Goal: Use online tool/utility: Utilize a website feature to perform a specific function

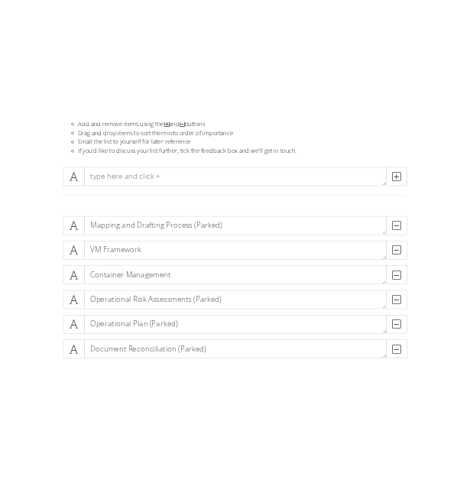
scroll to position [140, 0]
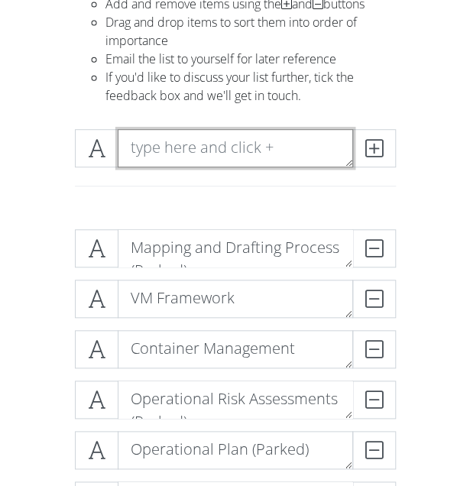
click at [219, 152] on textarea at bounding box center [235, 148] width 235 height 38
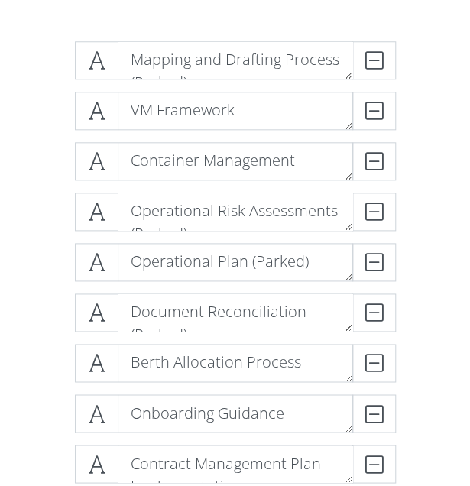
scroll to position [89, 0]
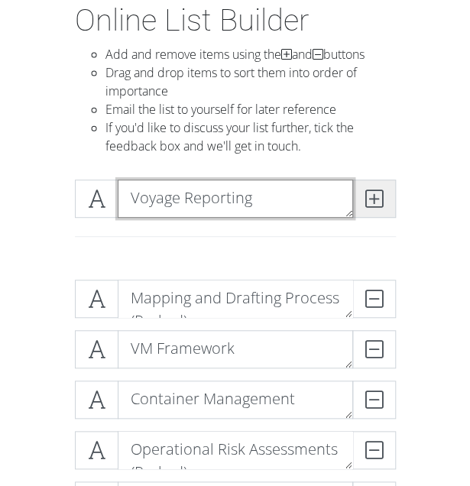
type textarea "Voyage Reporting"
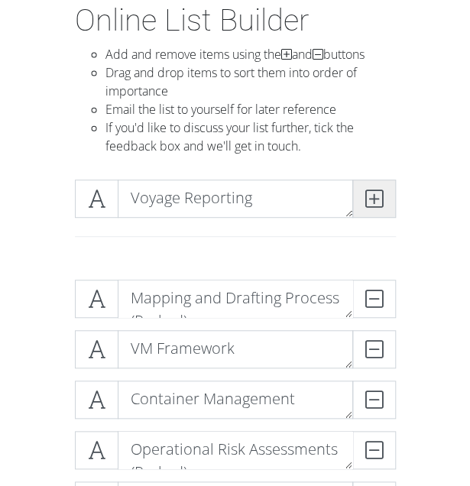
click at [374, 186] on span at bounding box center [374, 199] width 44 height 38
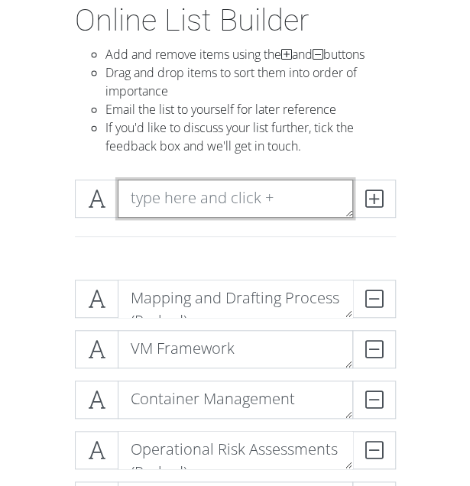
click at [160, 204] on textarea at bounding box center [235, 199] width 235 height 38
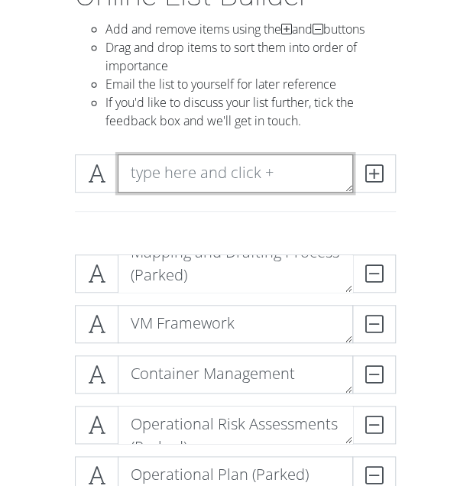
scroll to position [115, 0]
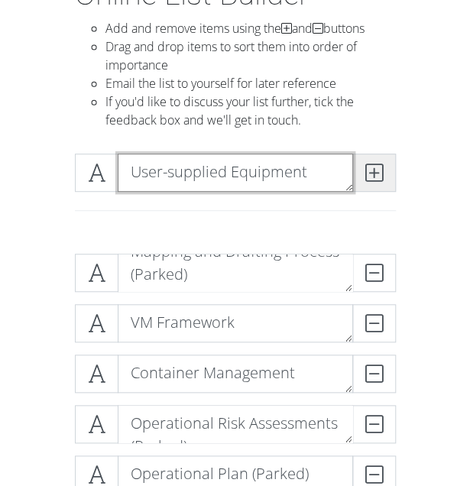
type textarea "User-supplied Equipment"
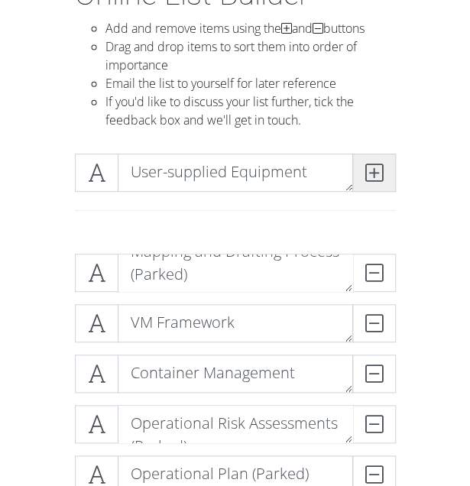
click at [391, 171] on span at bounding box center [374, 173] width 44 height 38
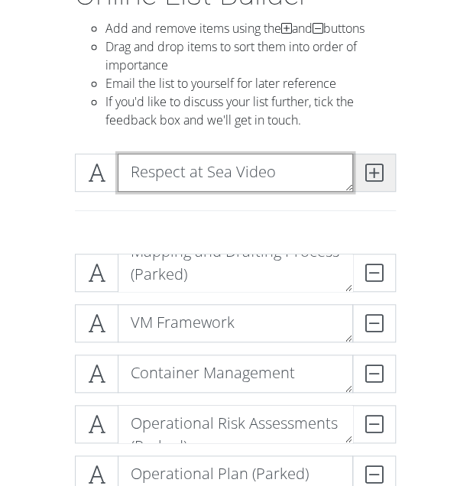
type textarea "Respect at Sea Video"
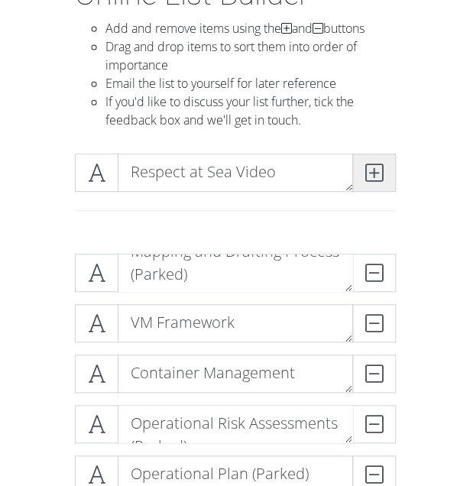
click at [393, 178] on span at bounding box center [374, 173] width 44 height 38
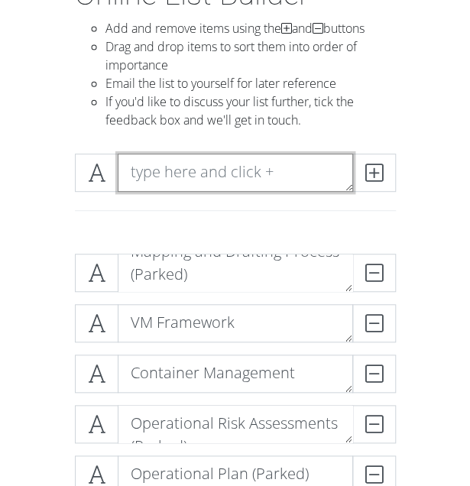
click at [229, 174] on textarea at bounding box center [235, 173] width 235 height 38
type textarea "Participant Manual"
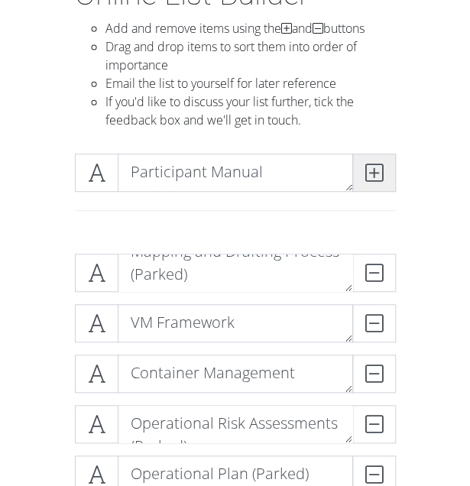
click at [361, 183] on span at bounding box center [374, 173] width 44 height 38
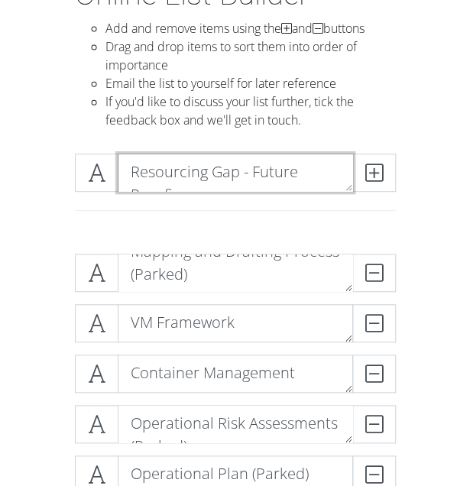
scroll to position [0, 0]
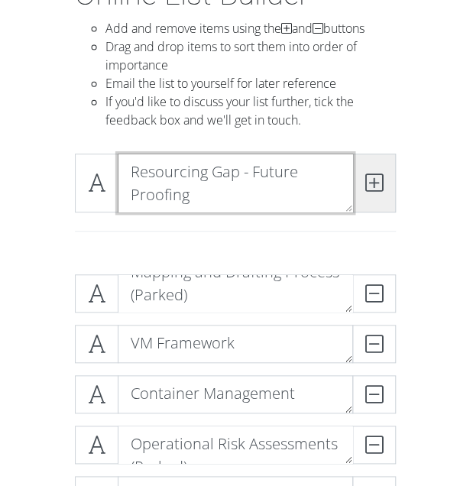
type textarea "Resourcing Gap - Future Proofing"
click at [382, 176] on span at bounding box center [374, 183] width 44 height 59
type textarea "FACOPS/Planner - BAU Management"
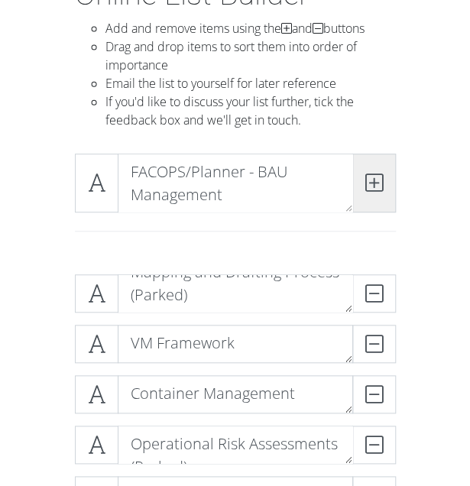
click at [377, 188] on icon at bounding box center [374, 182] width 18 height 15
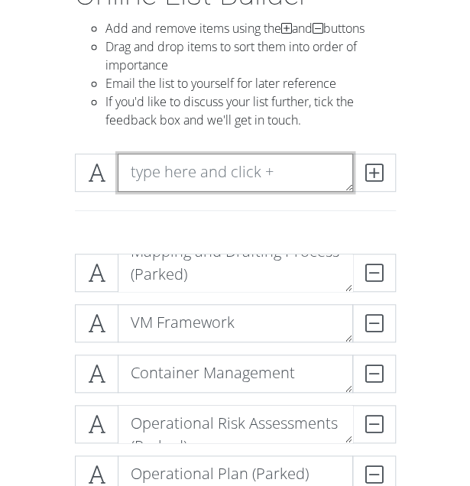
click at [209, 175] on textarea at bounding box center [235, 173] width 235 height 38
type textarea "V"
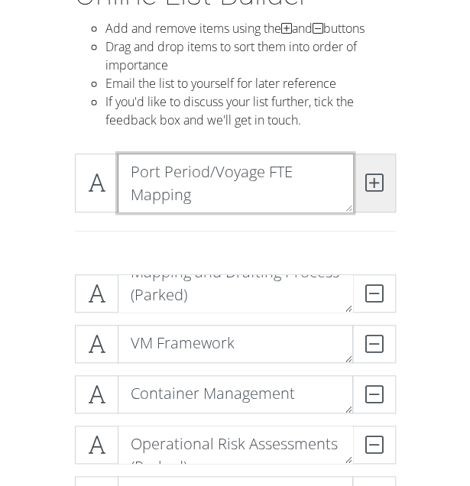
type textarea "Port Period/Voyage FTE Mapping"
click at [373, 195] on span at bounding box center [374, 183] width 44 height 59
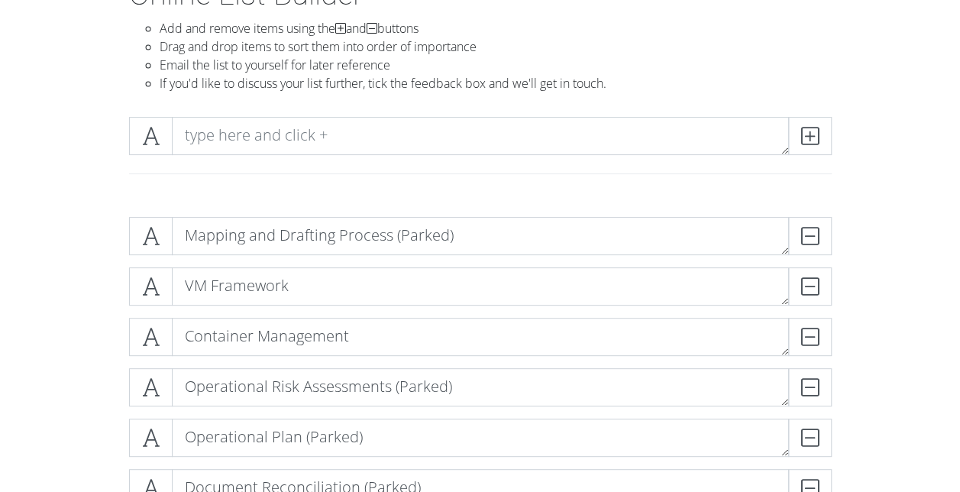
click at [265, 189] on div at bounding box center [481, 179] width 726 height 25
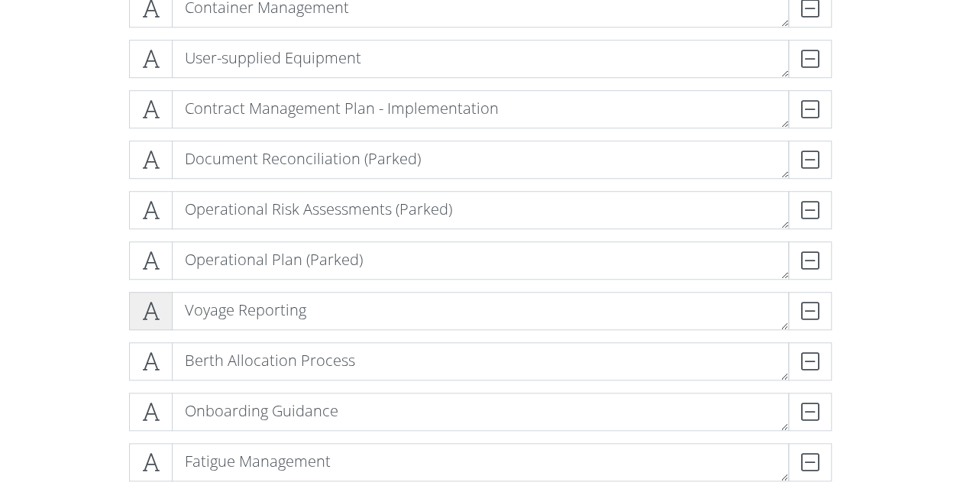
scroll to position [513, 0]
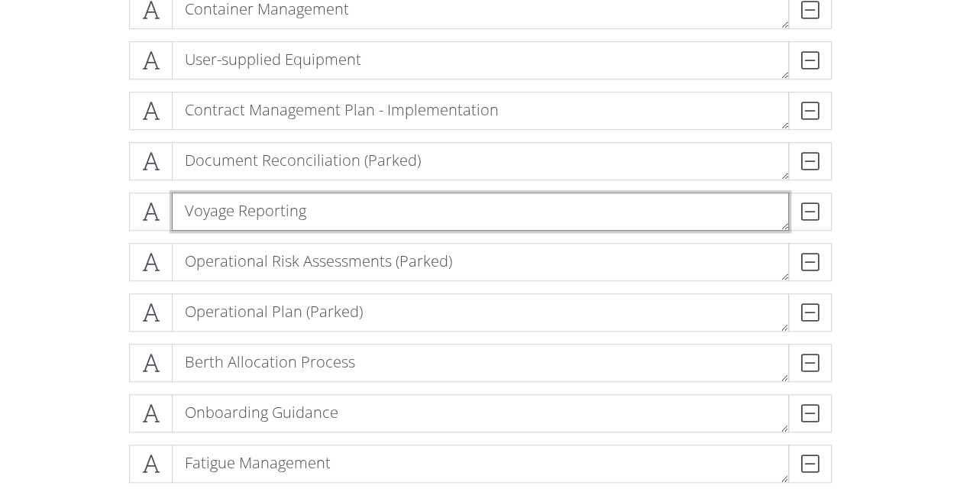
click at [177, 205] on textarea "Voyage Reporting" at bounding box center [480, 212] width 617 height 38
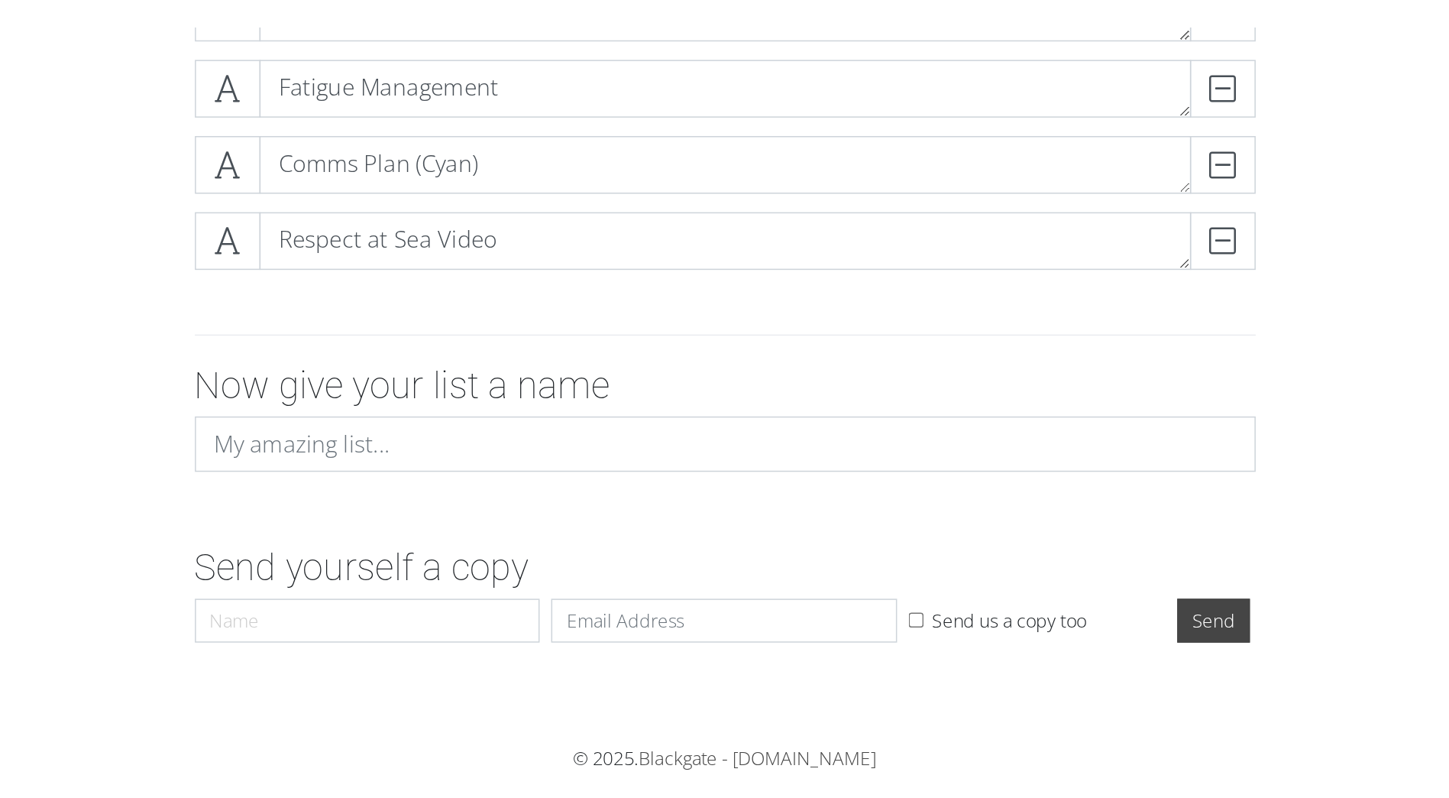
scroll to position [824, 0]
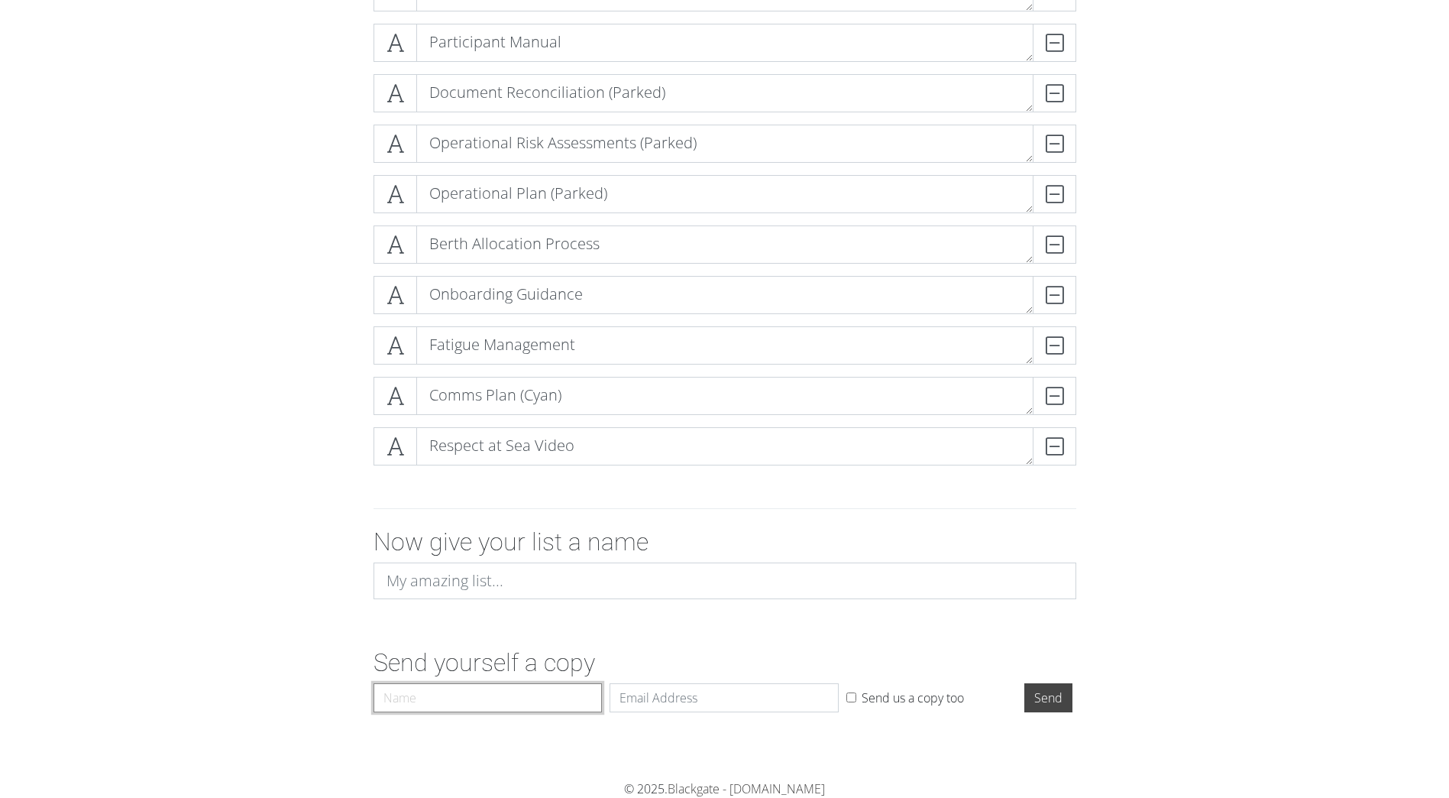
click at [515, 491] on input "Name" at bounding box center [488, 697] width 229 height 29
type input "Gaby"
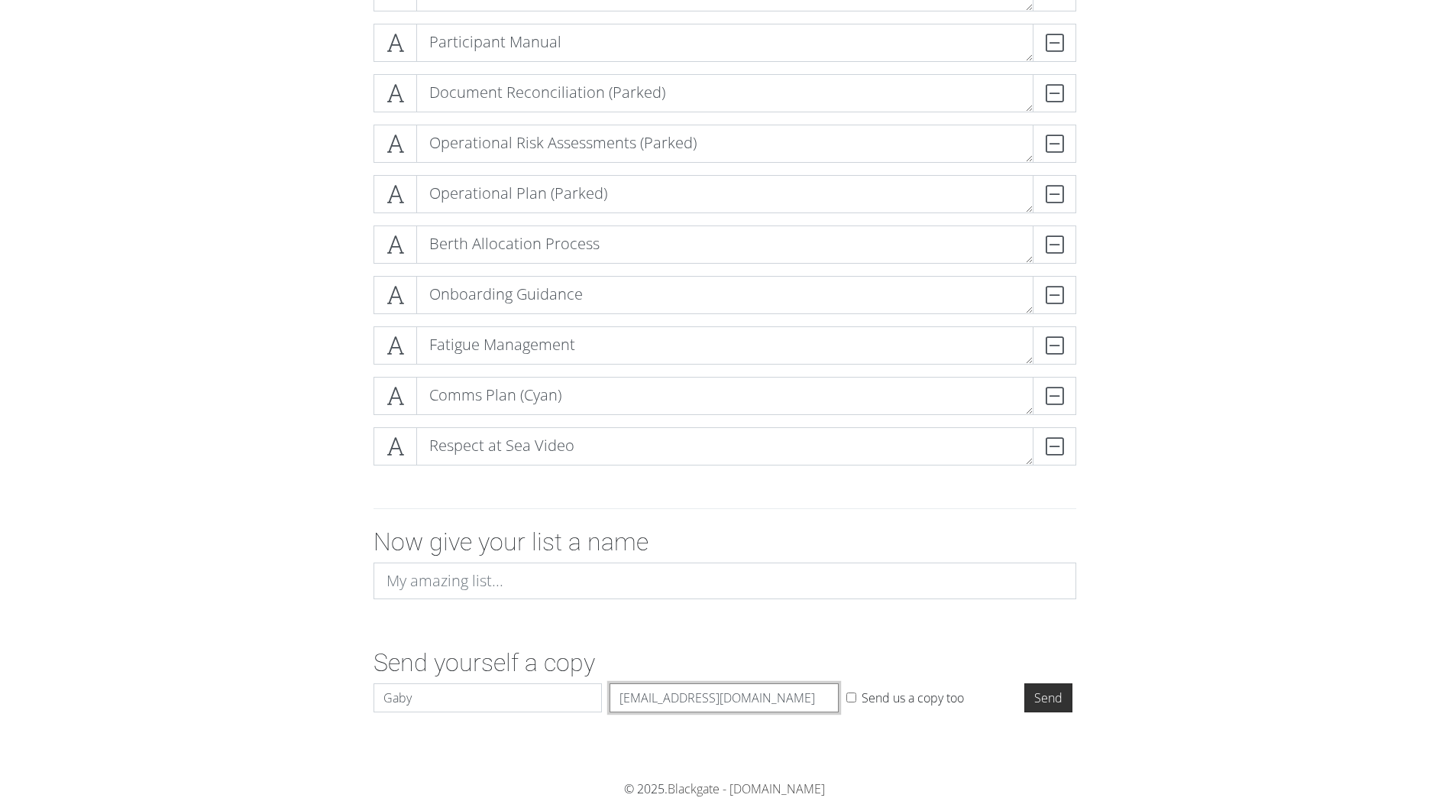
type input "[EMAIL_ADDRESS][DOMAIN_NAME]"
click at [960, 491] on input "Send" at bounding box center [1049, 697] width 48 height 29
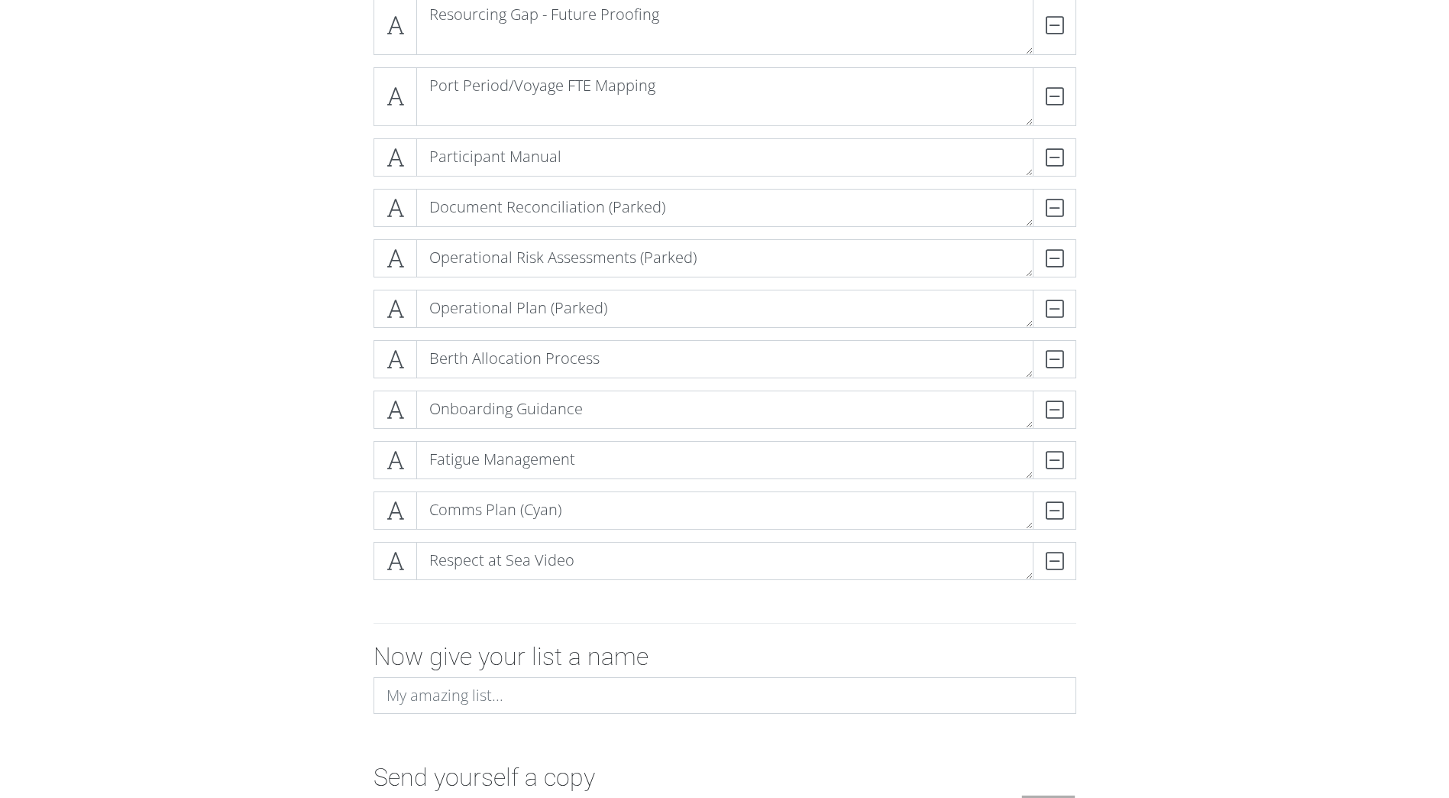
scroll to position [875, 0]
